Goal: Navigation & Orientation: Find specific page/section

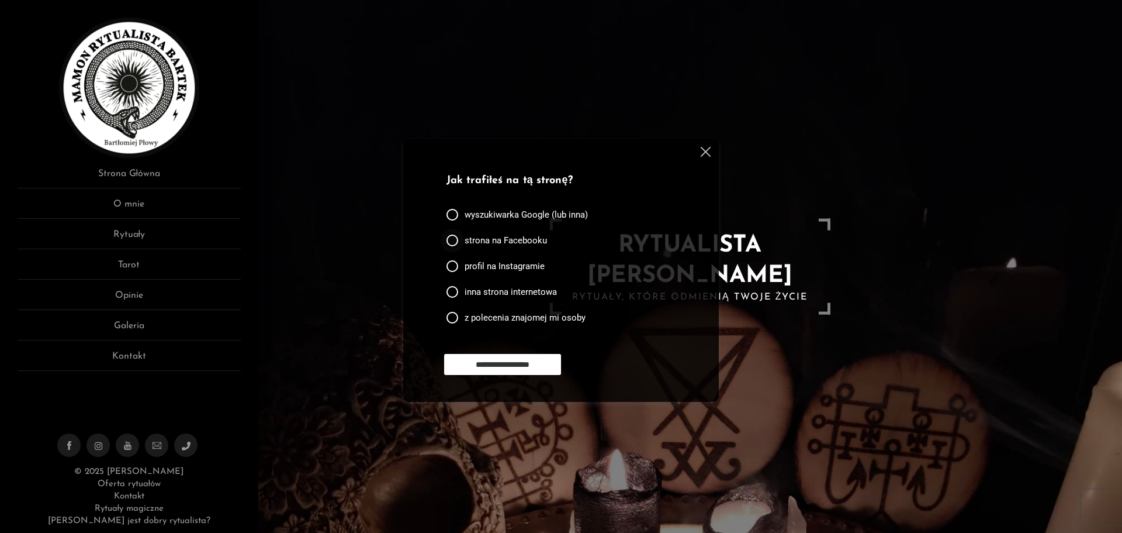
click at [500, 240] on span "strona na Facebooku" at bounding box center [506, 240] width 82 height 12
click at [497, 362] on input "**********" at bounding box center [502, 364] width 117 height 21
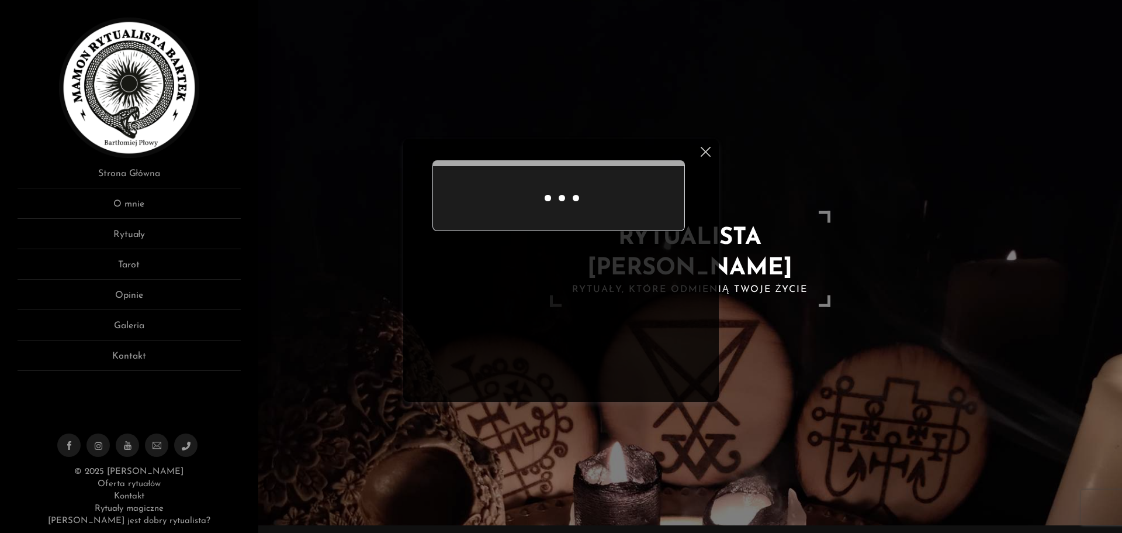
scroll to position [36, 0]
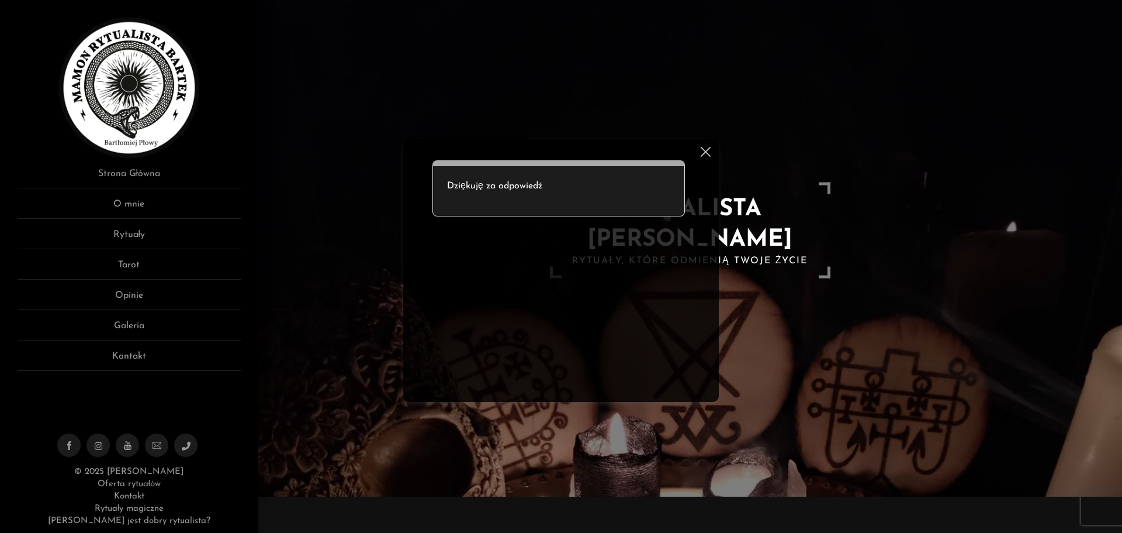
click at [706, 151] on img at bounding box center [706, 152] width 10 height 10
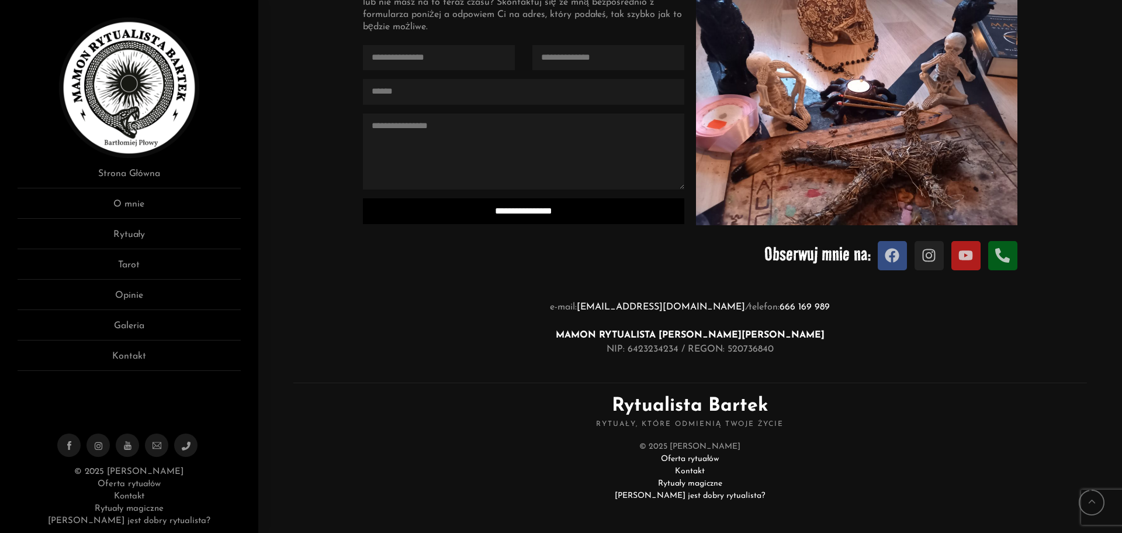
scroll to position [1355, 0]
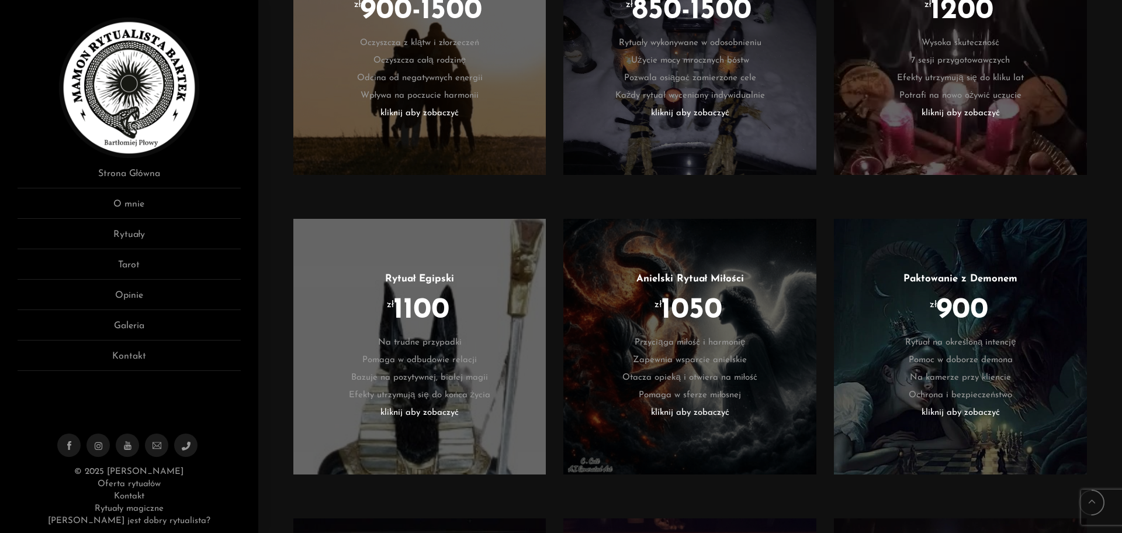
scroll to position [972, 0]
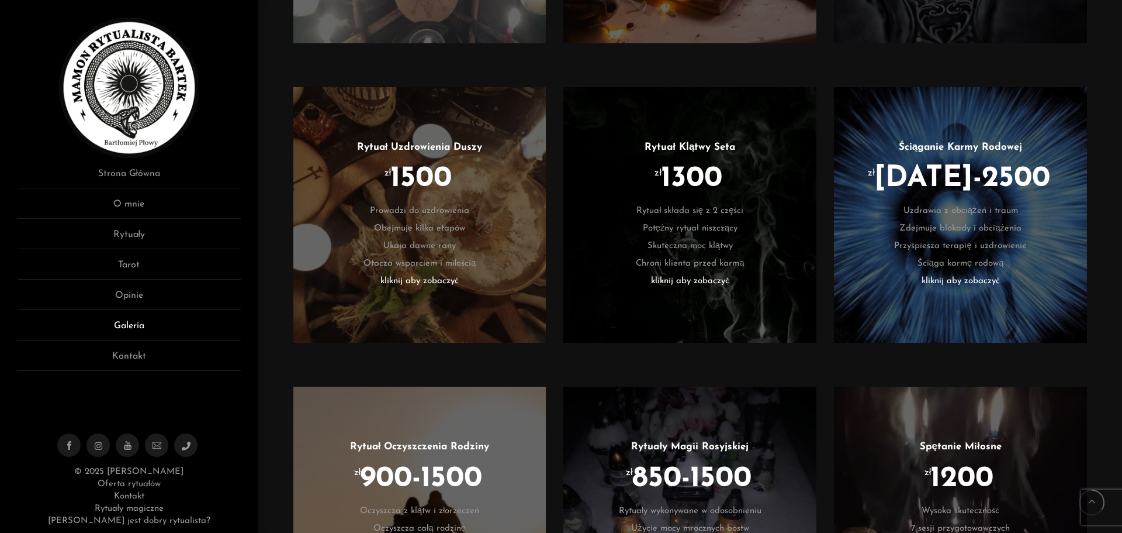
click at [133, 323] on link "Galeria" at bounding box center [129, 330] width 223 height 22
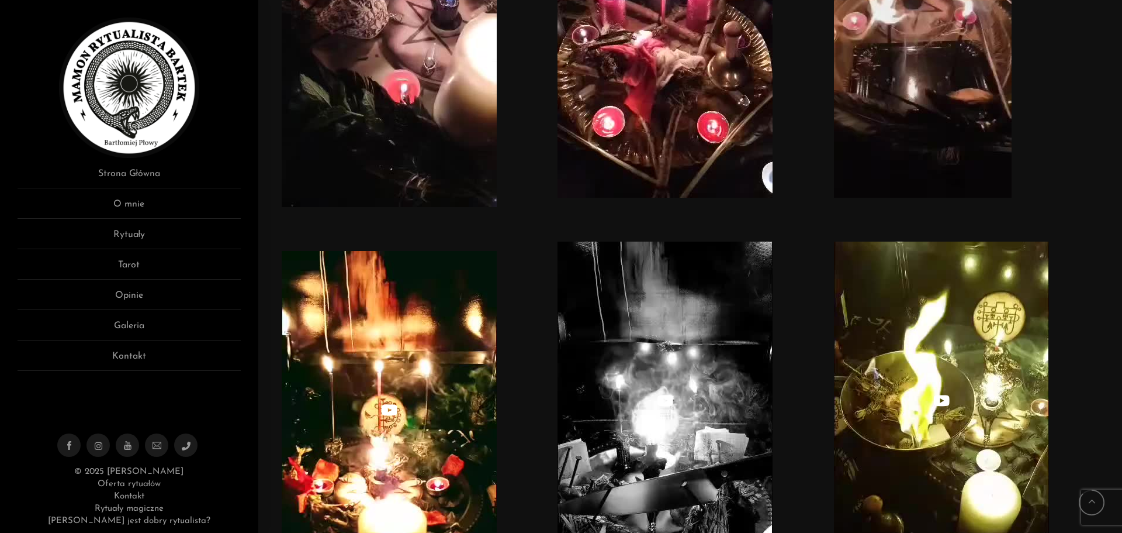
scroll to position [4677, 0]
